Goal: Task Accomplishment & Management: Manage account settings

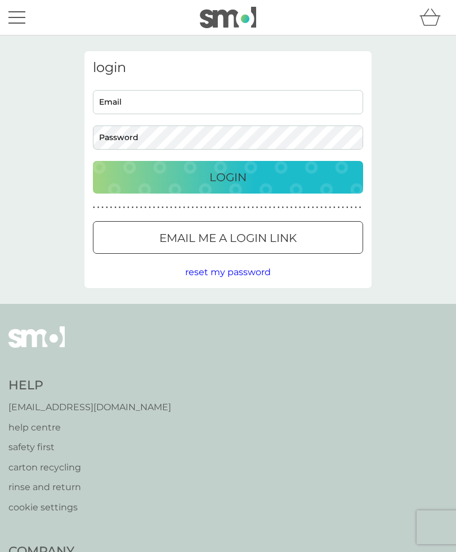
click at [234, 104] on input "Email" at bounding box center [228, 102] width 270 height 24
click at [200, 103] on input "Email" at bounding box center [228, 102] width 270 height 24
click at [249, 179] on div "Login" at bounding box center [228, 177] width 248 height 18
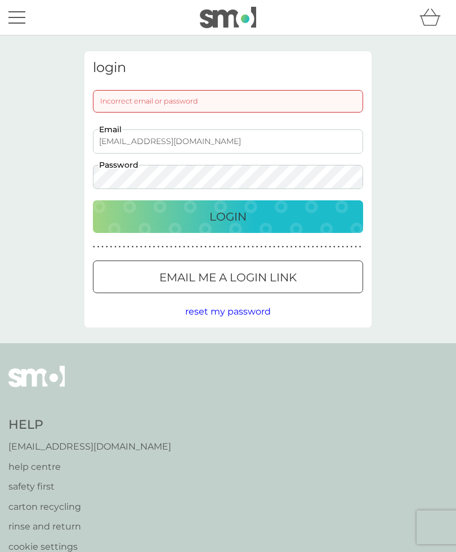
click at [225, 141] on input "[EMAIL_ADDRESS][DOMAIN_NAME]" at bounding box center [228, 141] width 270 height 24
type input "p"
type input "Bazman"
click at [237, 216] on p "Login" at bounding box center [227, 217] width 37 height 18
click at [232, 314] on span "reset my password" at bounding box center [228, 311] width 86 height 11
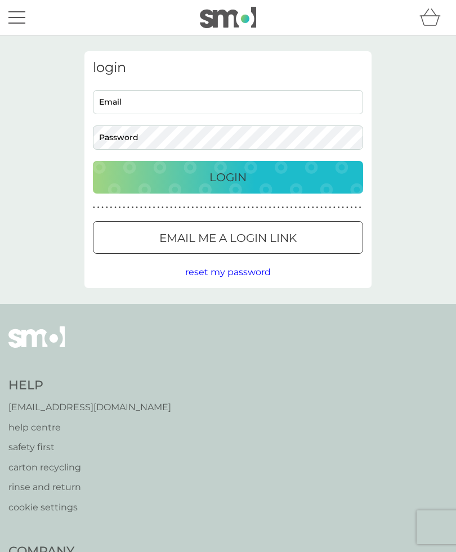
click at [251, 234] on p "Email me a login link" at bounding box center [227, 238] width 137 height 18
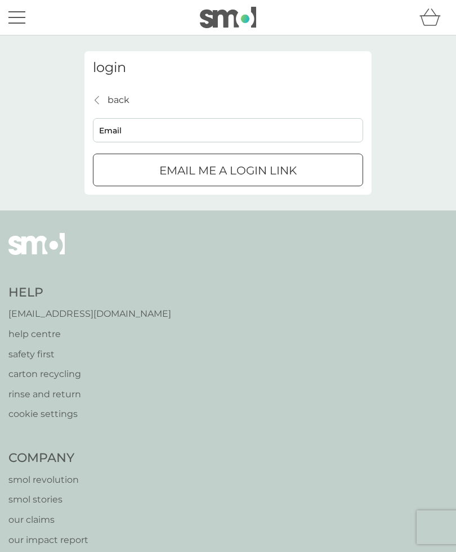
click at [238, 174] on div "submit" at bounding box center [228, 171] width 41 height 12
click at [228, 169] on button "Email me a login link" at bounding box center [228, 170] width 270 height 33
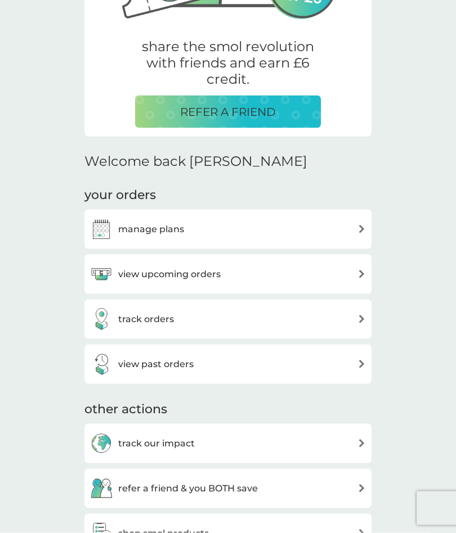
scroll to position [199, 0]
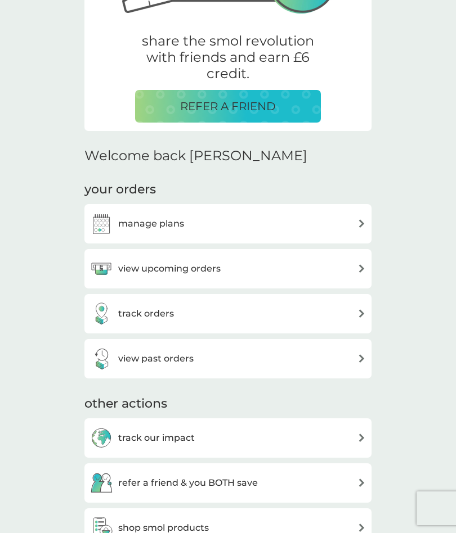
click at [363, 316] on img at bounding box center [361, 313] width 8 height 8
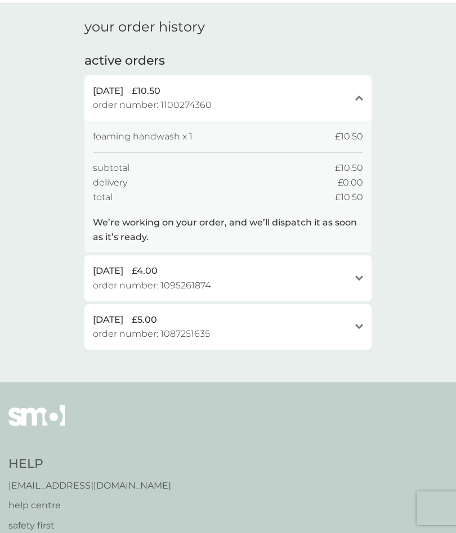
scroll to position [32, 0]
click at [56, 500] on p "help centre" at bounding box center [89, 505] width 163 height 15
